Goal: Information Seeking & Learning: Learn about a topic

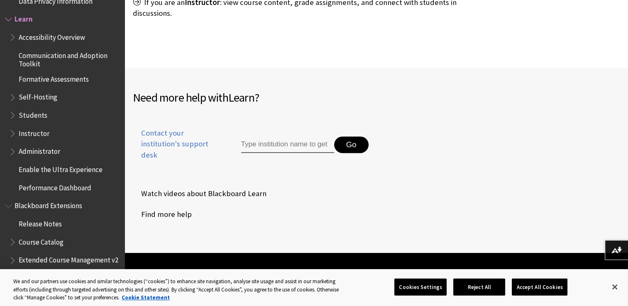
scroll to position [465, 0]
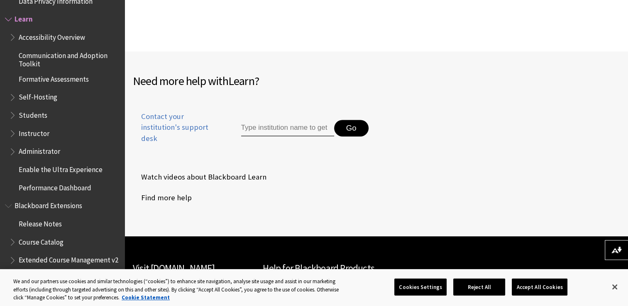
click at [272, 122] on input "Type institution name to get support" at bounding box center [287, 128] width 93 height 17
type input "o"
type input "O"
click at [170, 111] on span "Contact your institution's support desk" at bounding box center [177, 127] width 89 height 33
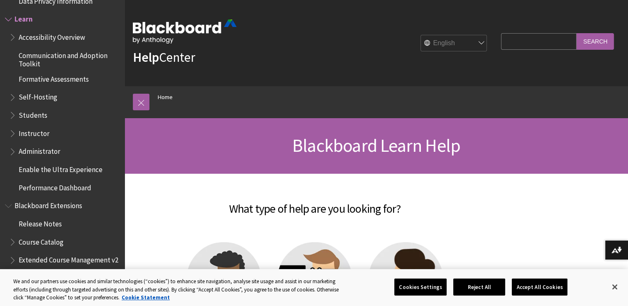
click at [103, 125] on ul "Accessibility Overview Communication and Adoption Toolkit Formative Assessments…" at bounding box center [62, 112] width 115 height 164
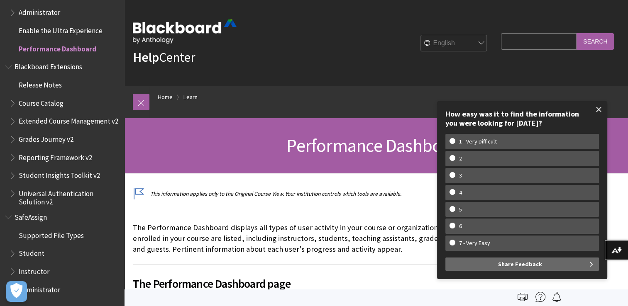
click at [599, 111] on span at bounding box center [598, 109] width 17 height 17
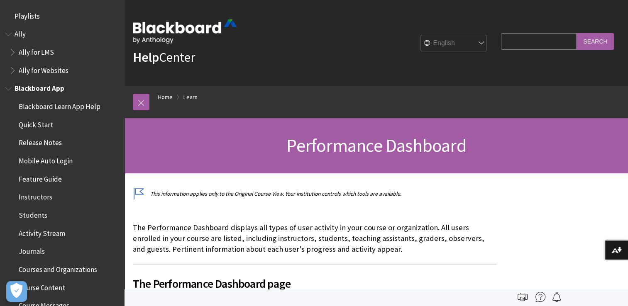
click at [40, 217] on span "Students" at bounding box center [33, 213] width 29 height 11
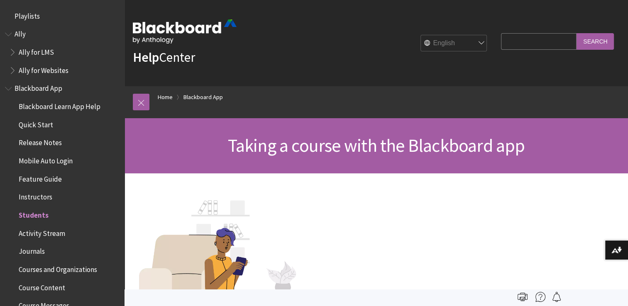
scroll to position [196, 0]
